Goal: Information Seeking & Learning: Check status

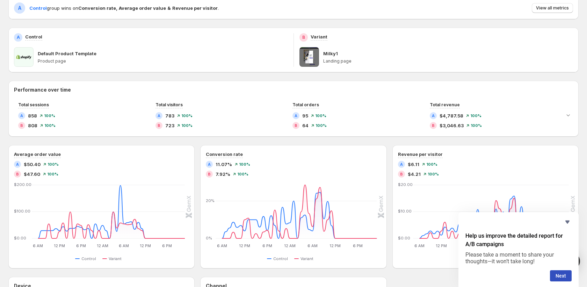
scroll to position [69, 0]
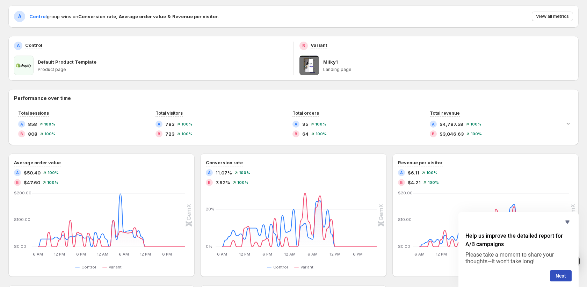
click at [574, 126] on div "Total sessions A 858 100 % B 808 100 % Total visitors A 783 100 % B 723 100 % T…" at bounding box center [293, 123] width 570 height 32
click at [570, 124] on icon "Expand chart" at bounding box center [568, 123] width 7 height 7
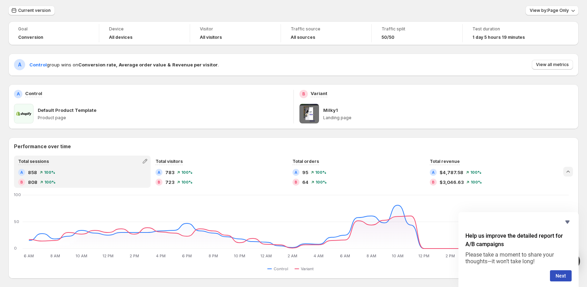
scroll to position [0, 0]
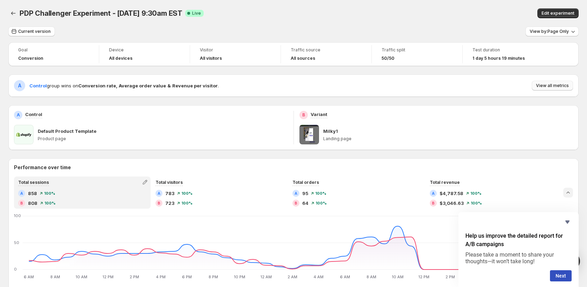
click at [554, 84] on span "View all metrics" at bounding box center [552, 86] width 33 height 6
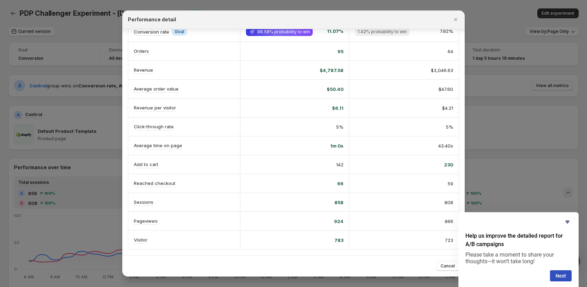
scroll to position [23, 0]
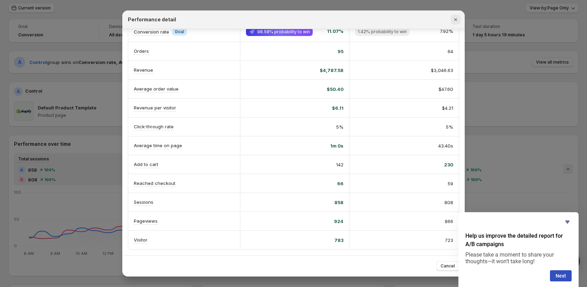
click at [454, 19] on icon "Close" at bounding box center [455, 19] width 7 height 7
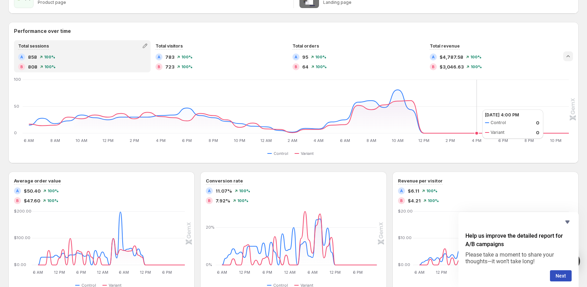
scroll to position [78, 0]
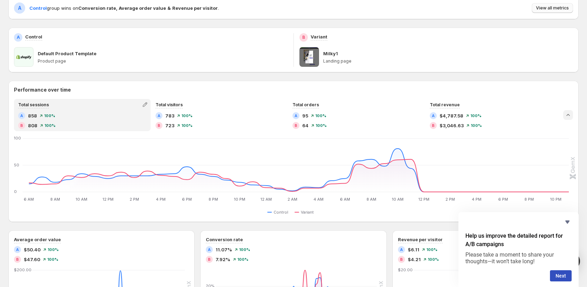
click at [545, 11] on button "View all metrics" at bounding box center [552, 8] width 41 height 10
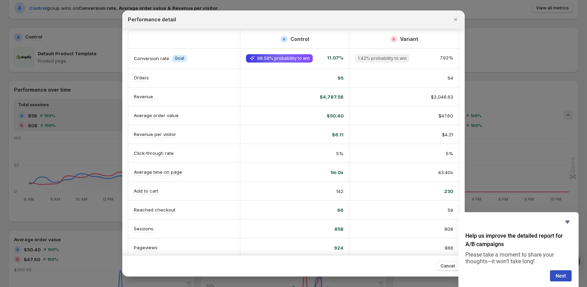
scroll to position [7, 0]
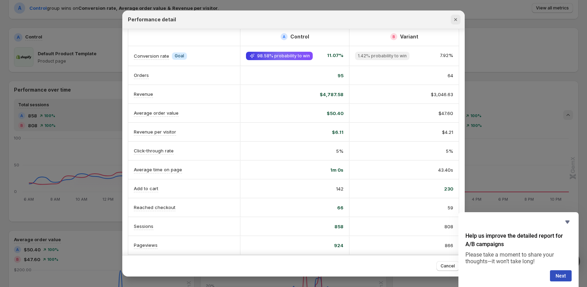
click at [456, 20] on icon "Close" at bounding box center [455, 19] width 3 height 3
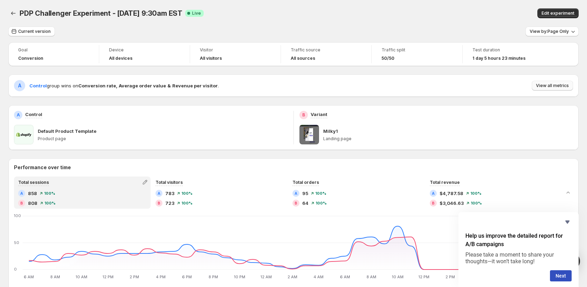
click at [545, 89] on button "View all metrics" at bounding box center [552, 86] width 41 height 10
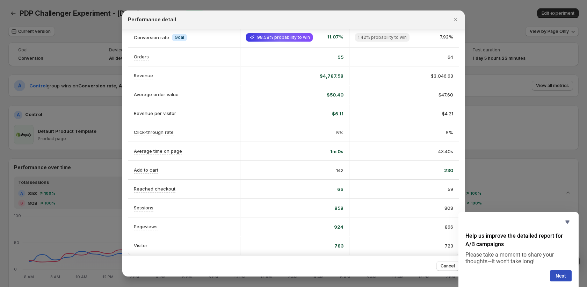
scroll to position [31, 0]
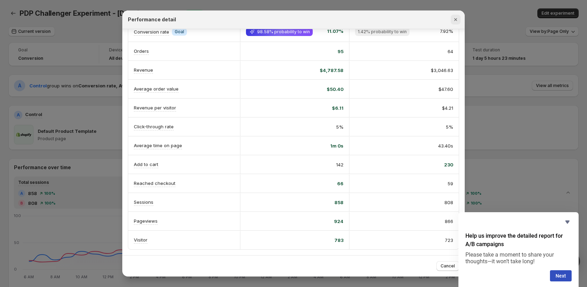
click at [455, 19] on icon "Close" at bounding box center [455, 19] width 7 height 7
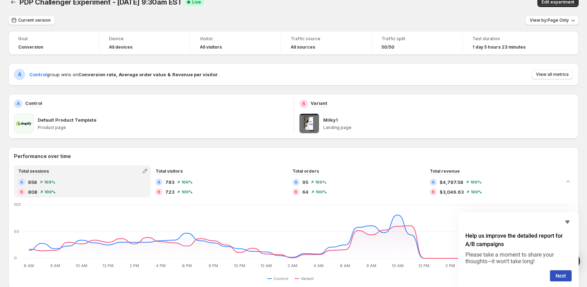
scroll to position [12, 0]
click at [566, 224] on icon "Hide survey" at bounding box center [567, 222] width 8 height 8
